Goal: Register for event/course

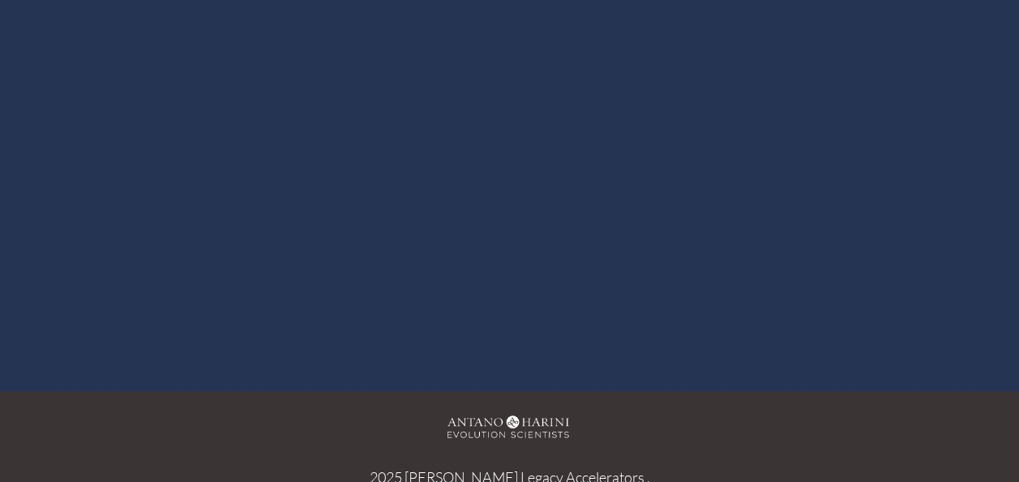
scroll to position [438, 0]
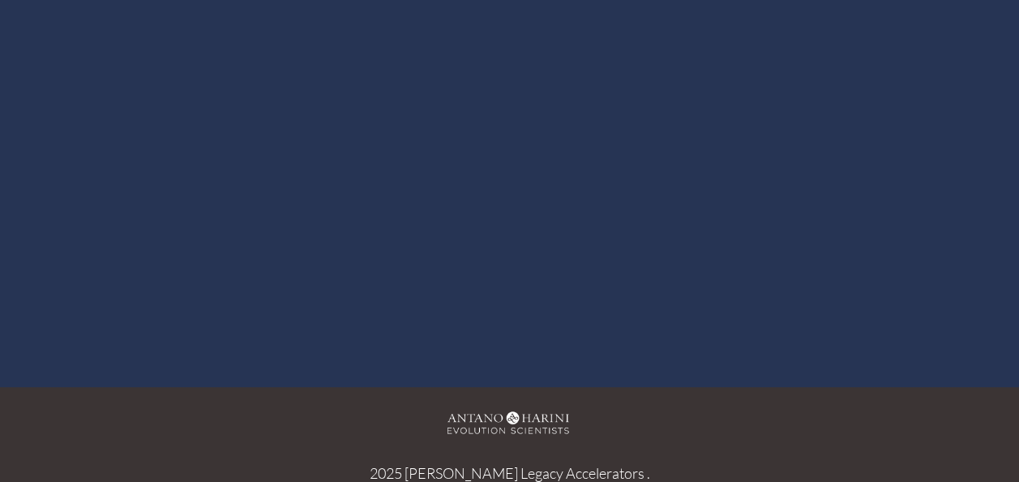
click at [503, 55] on div at bounding box center [510, 57] width 939 height 528
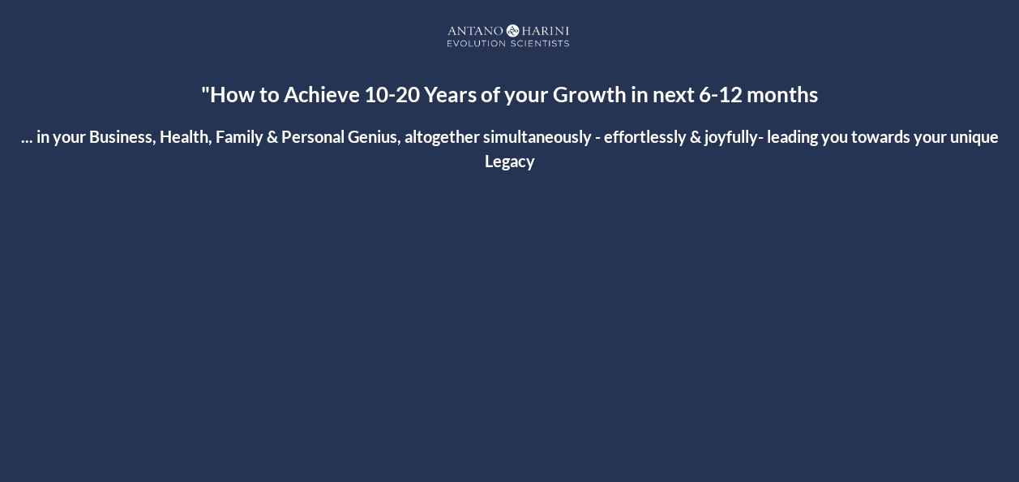
scroll to position [421, 0]
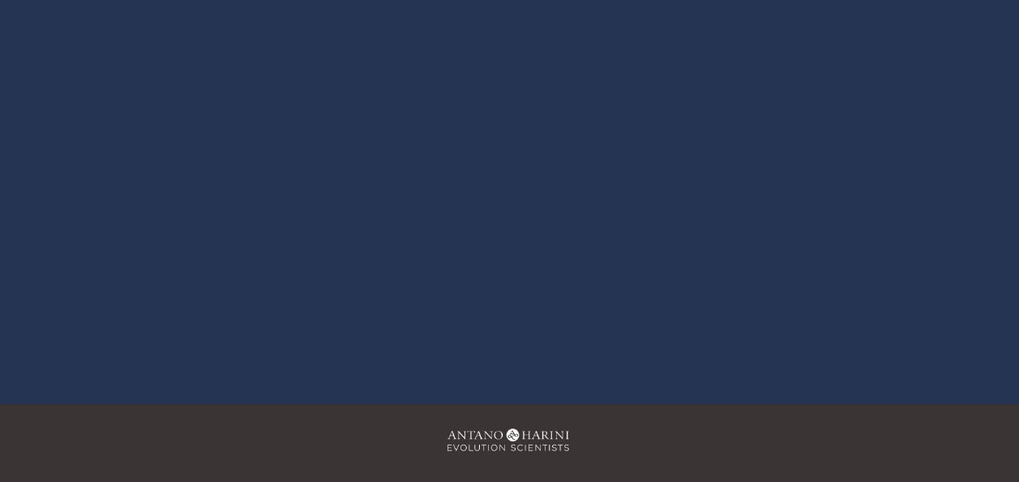
click at [508, 70] on div at bounding box center [510, 74] width 939 height 528
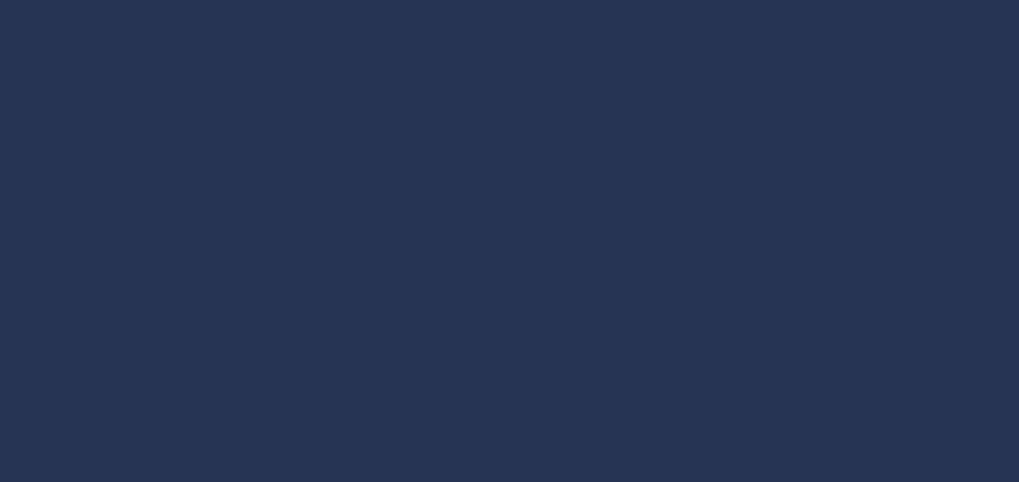
scroll to position [259, 0]
click at [509, 260] on div at bounding box center [510, 268] width 939 height 528
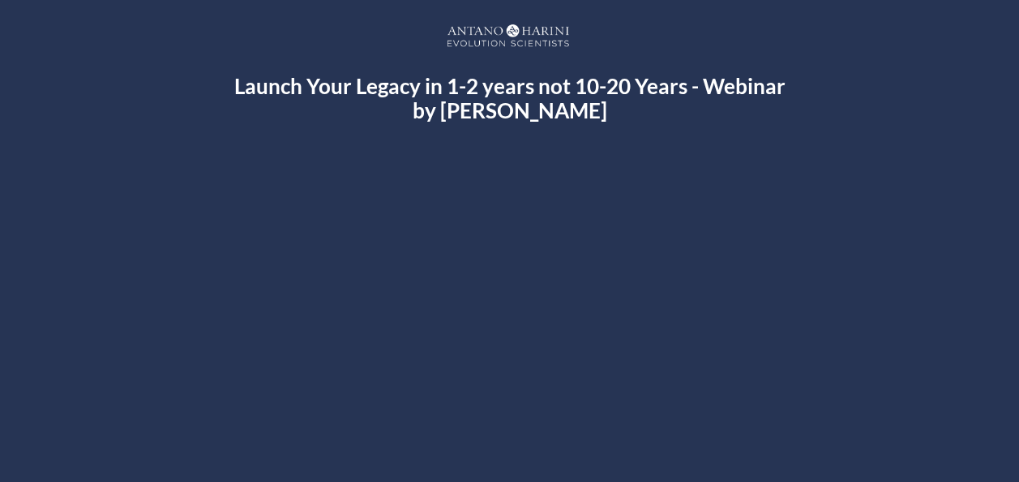
click at [516, 433] on div at bounding box center [510, 441] width 939 height 528
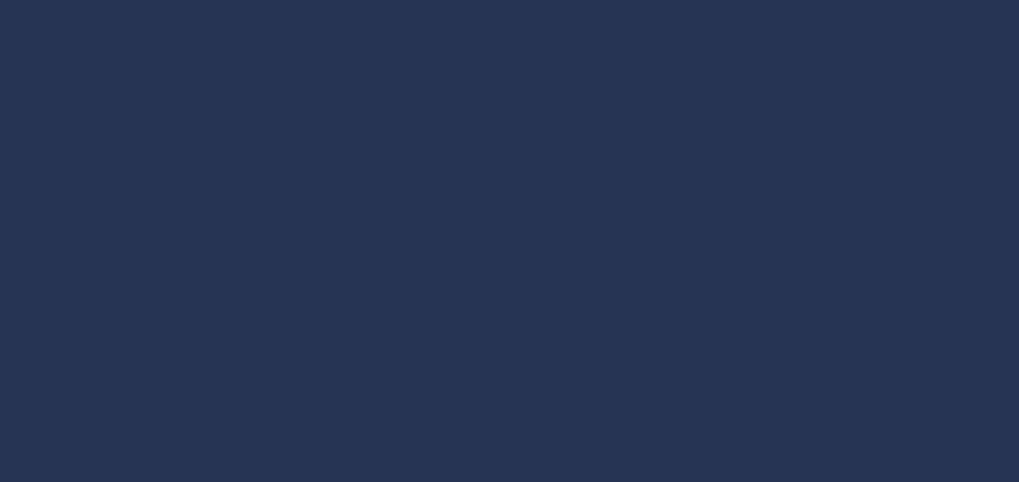
scroll to position [255, 0]
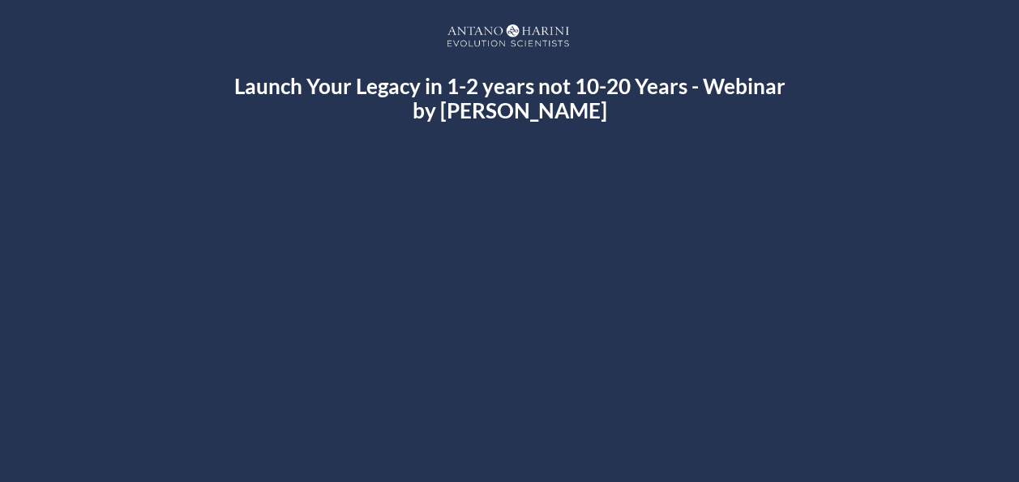
scroll to position [32, 0]
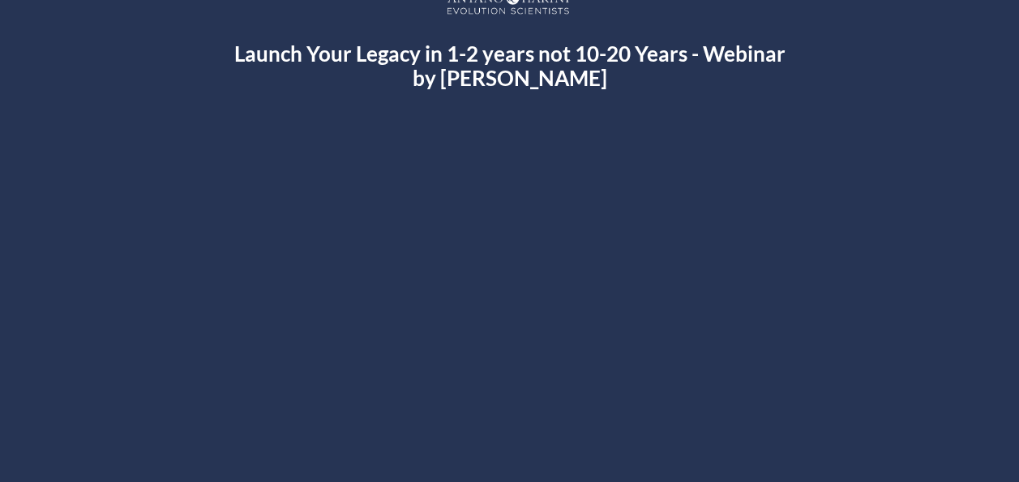
click at [504, 402] on div at bounding box center [510, 408] width 939 height 528
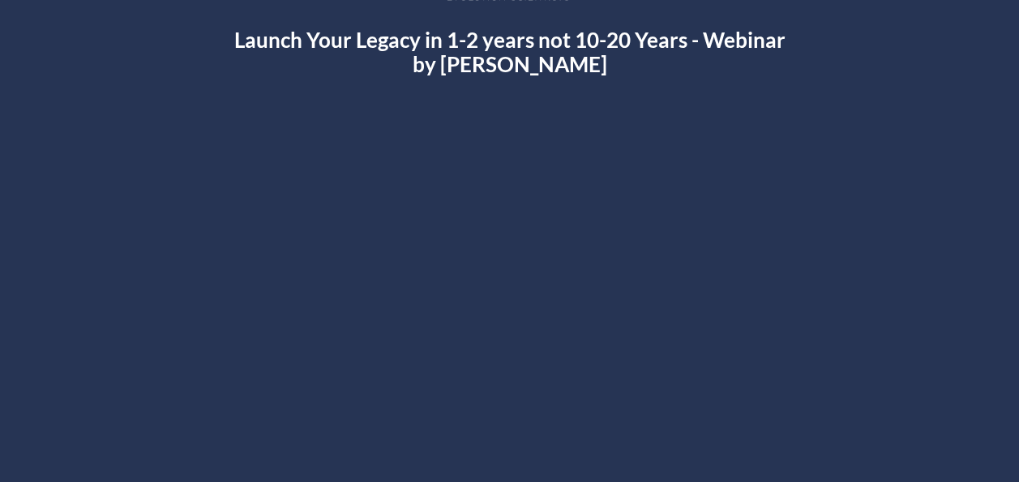
scroll to position [61, 0]
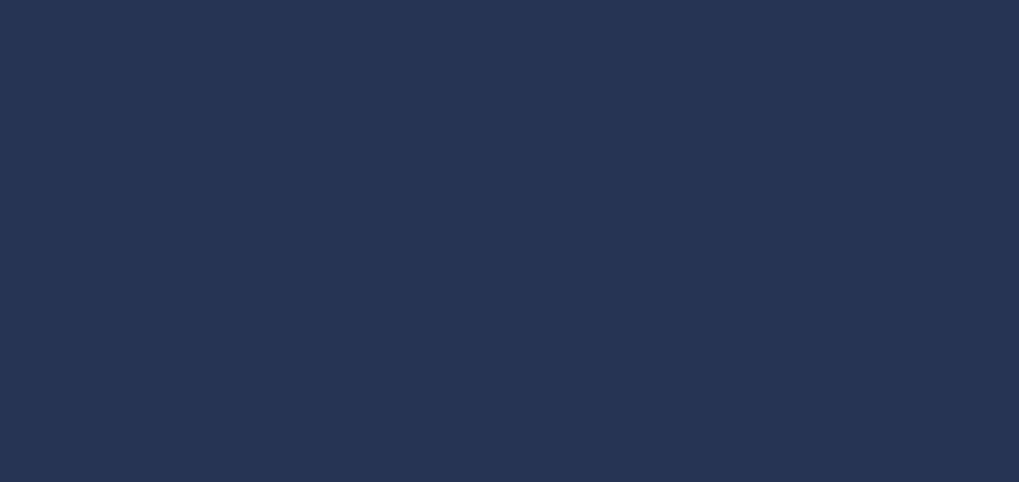
scroll to position [170, 0]
click at [508, 261] on div at bounding box center [510, 270] width 939 height 528
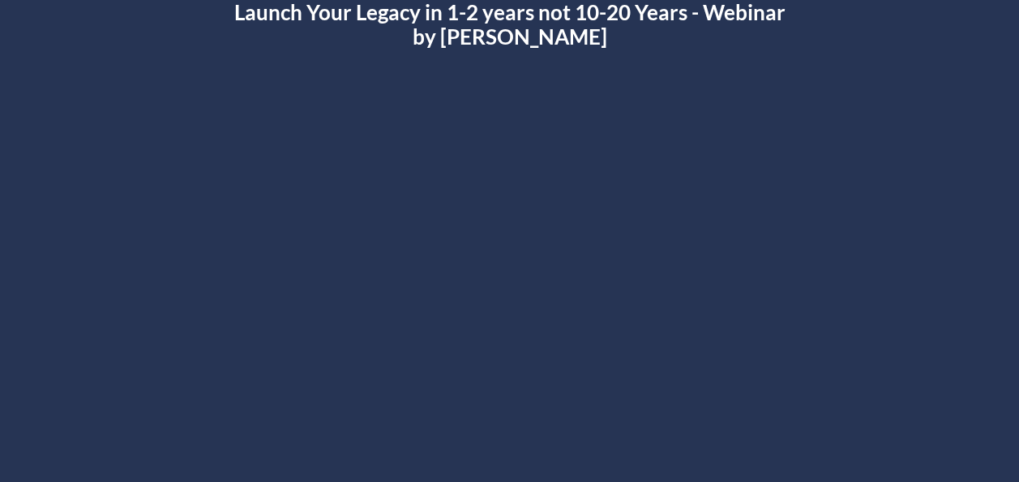
scroll to position [65, 0]
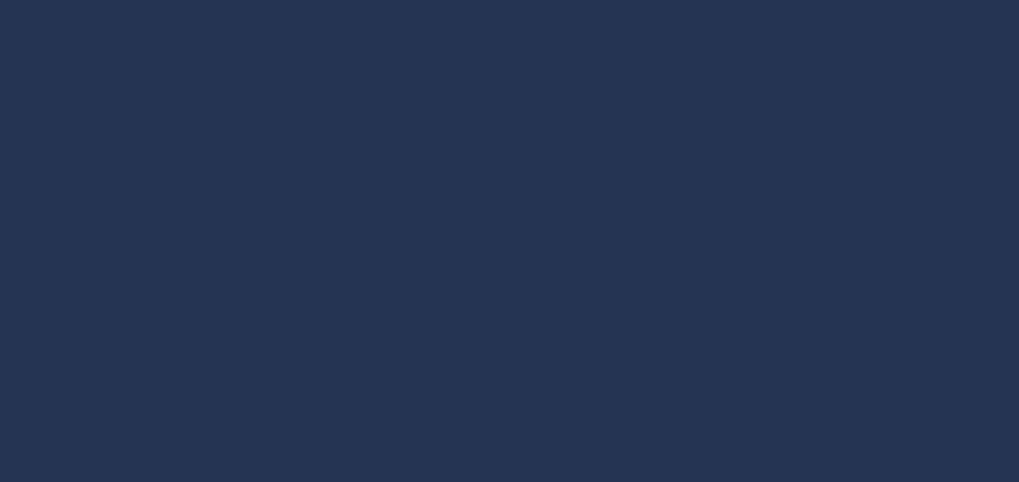
scroll to position [292, 0]
click at [511, 209] on div at bounding box center [509, 214] width 951 height 535
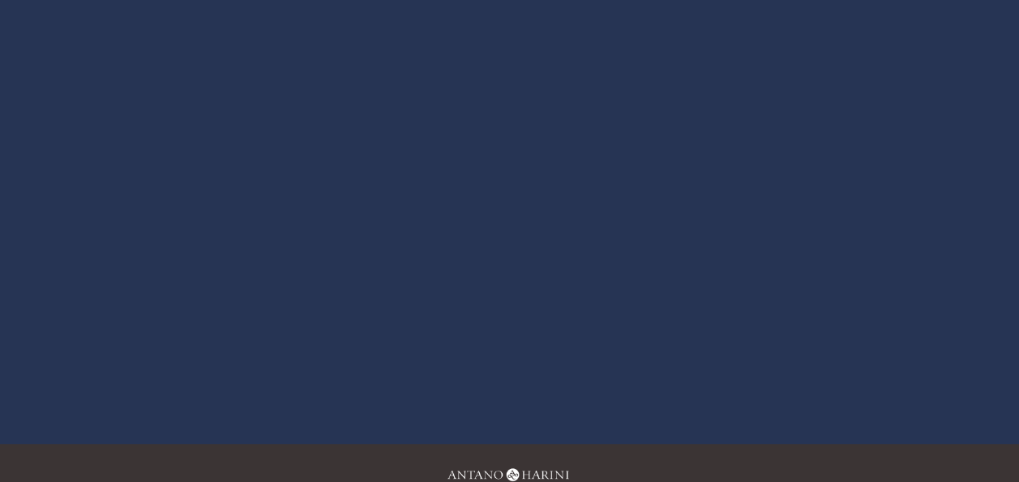
scroll to position [336, 0]
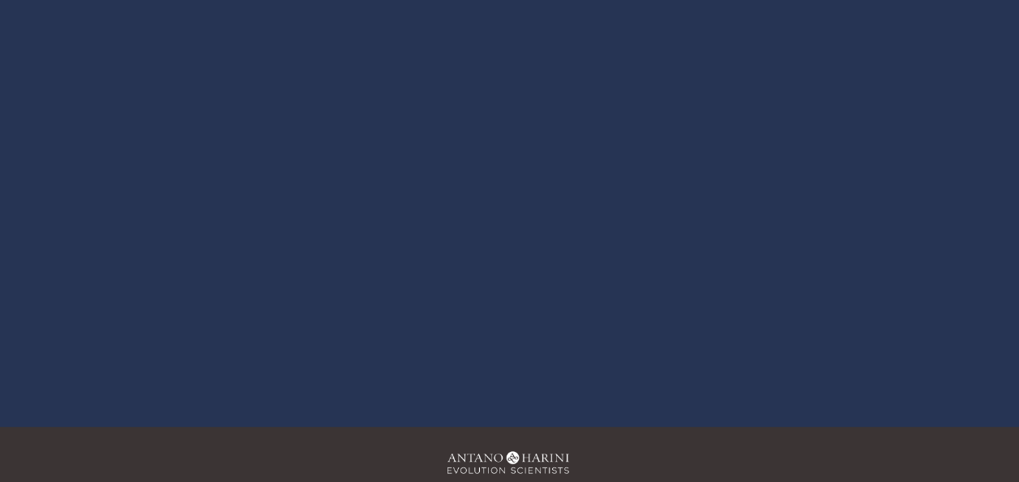
click at [500, 101] on div at bounding box center [510, 105] width 939 height 528
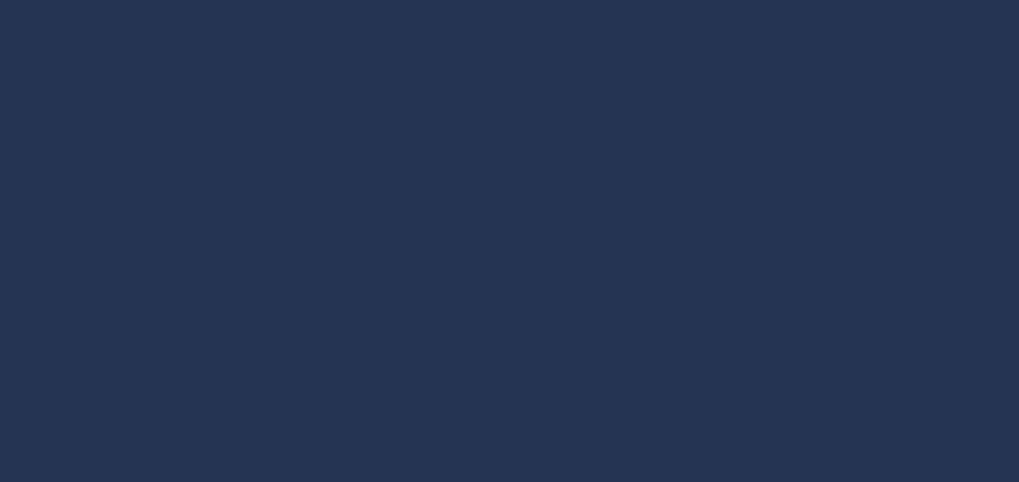
scroll to position [259, 0]
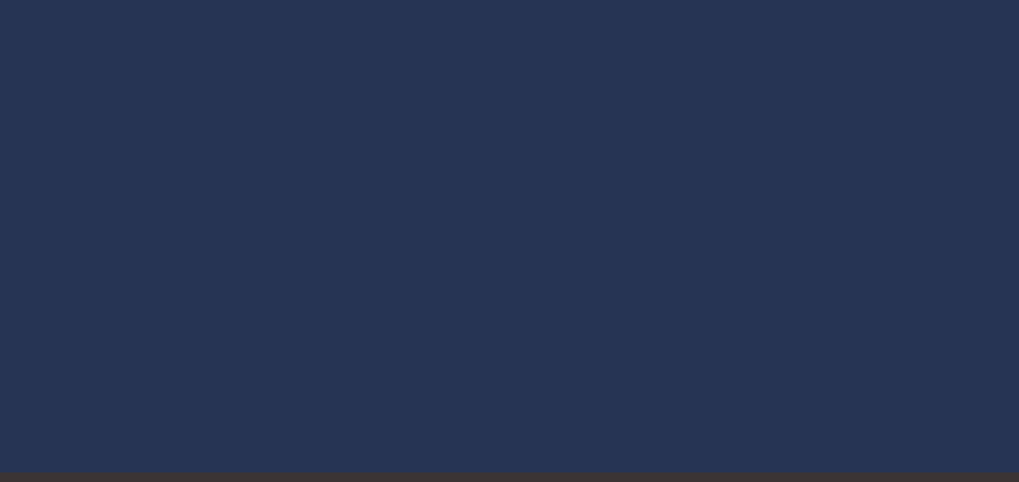
scroll to position [292, 0]
click at [633, 267] on div at bounding box center [510, 149] width 939 height 528
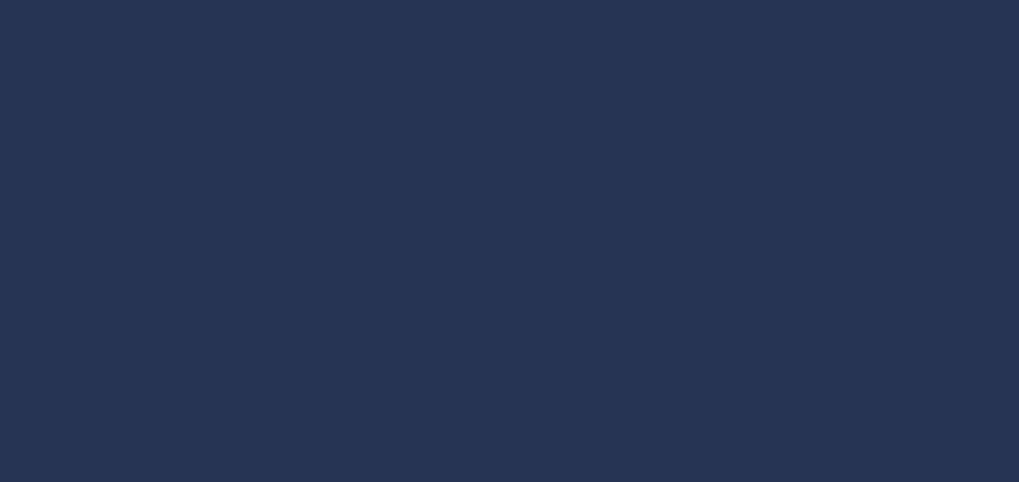
click at [513, 212] on div at bounding box center [510, 218] width 939 height 528
click at [511, 242] on div at bounding box center [510, 246] width 939 height 528
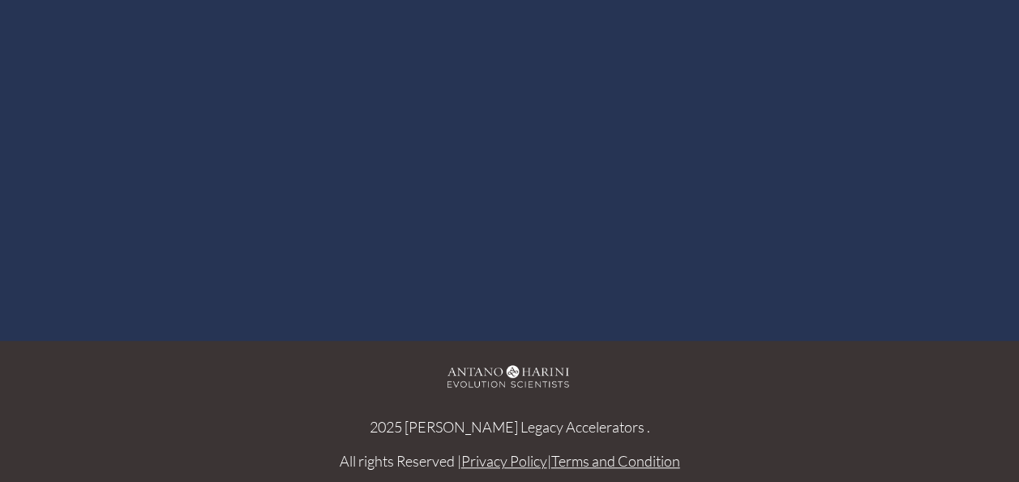
scroll to position [223, 0]
